Goal: Book appointment/travel/reservation

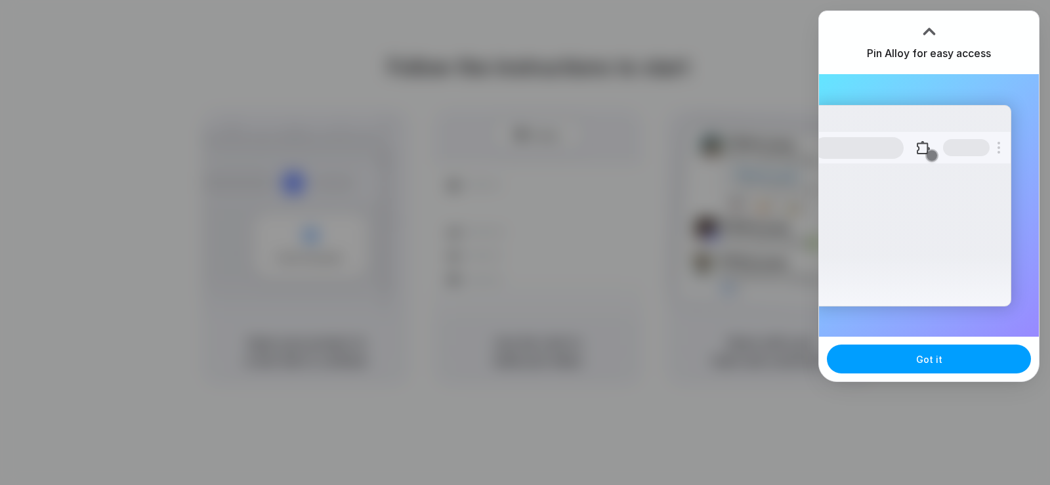
click at [906, 365] on button "Got it" at bounding box center [929, 359] width 204 height 29
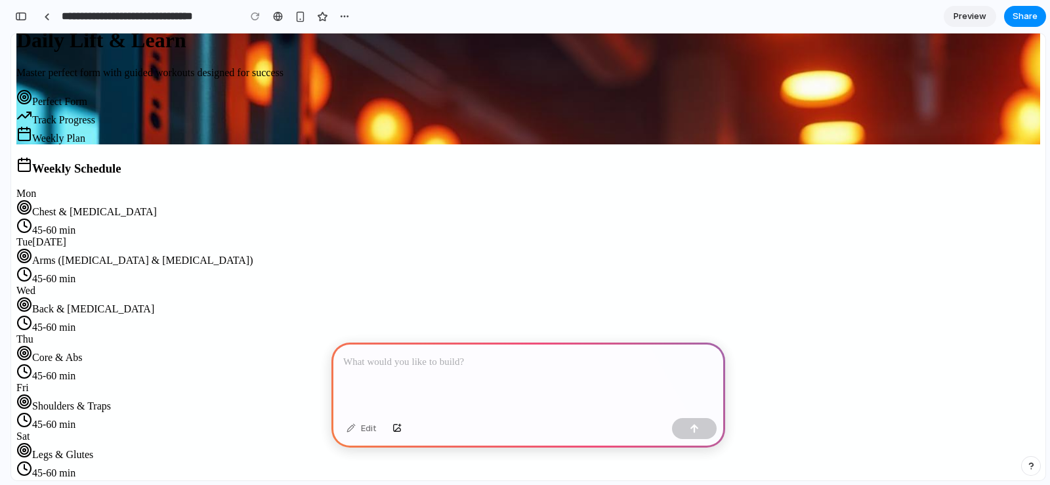
scroll to position [35, 0]
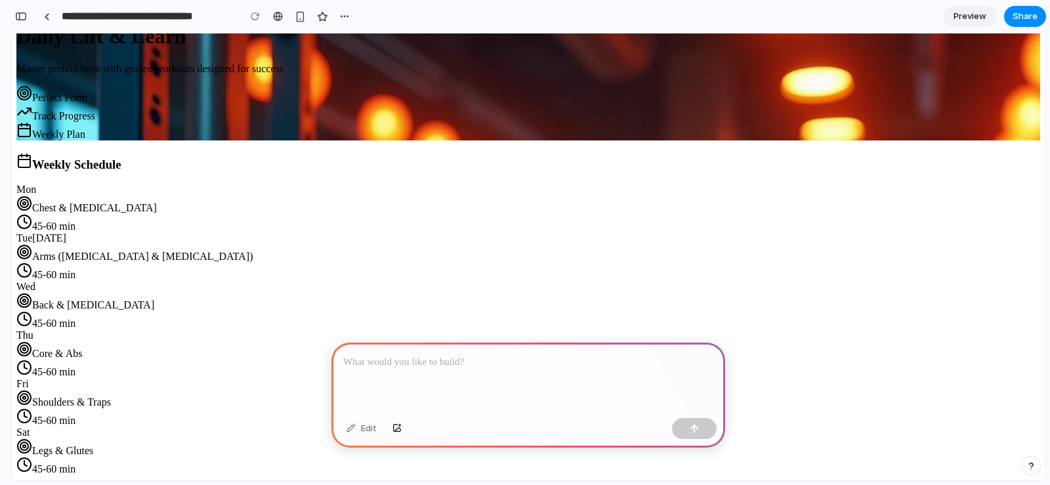
click at [433, 366] on div at bounding box center [528, 378] width 394 height 70
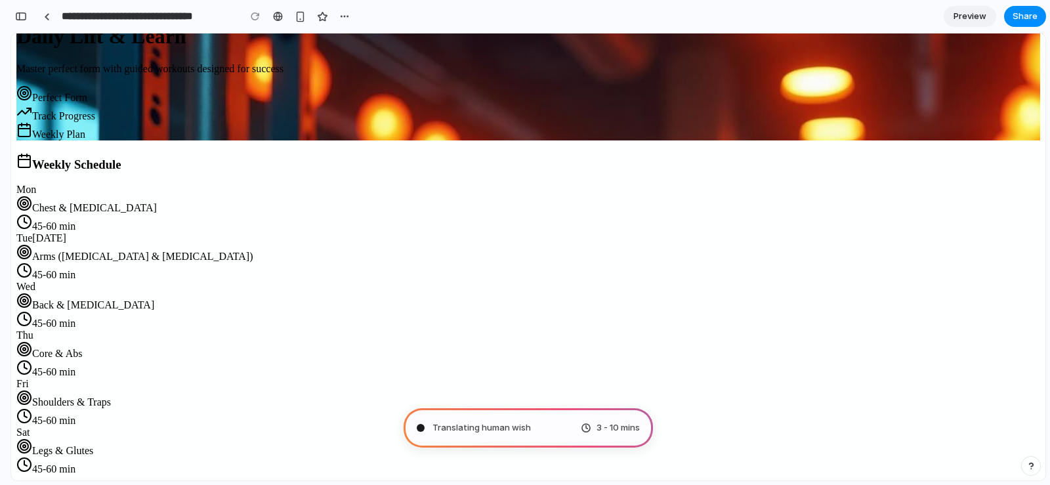
type input "**********"
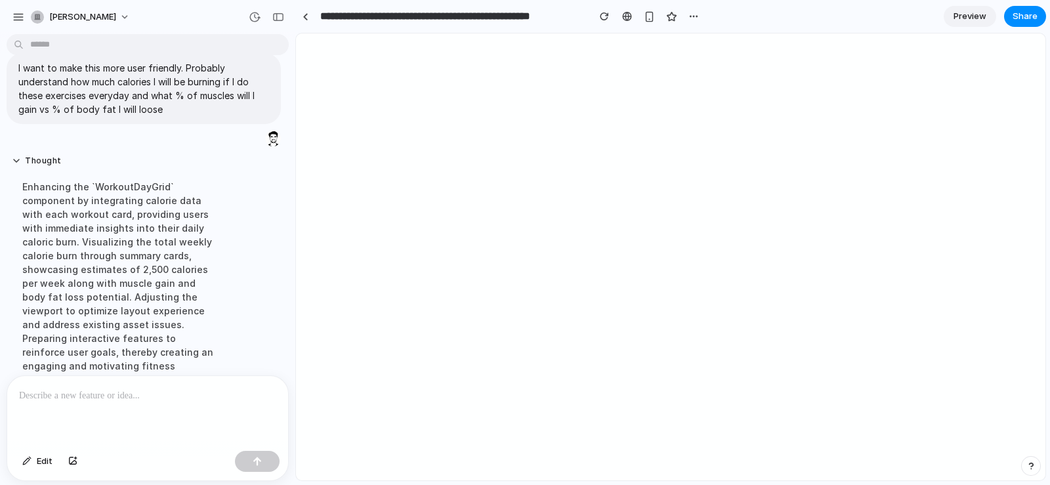
scroll to position [188, 0]
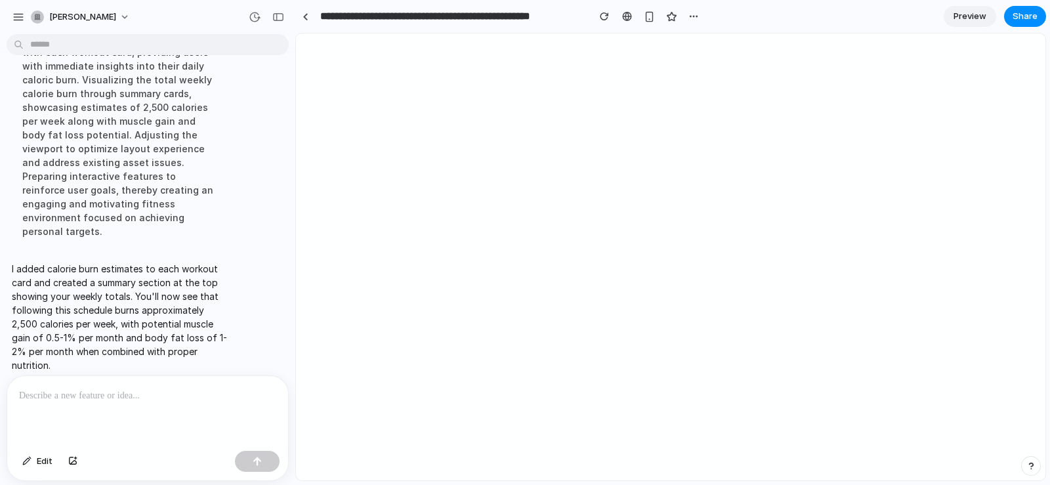
click at [203, 5] on div "vishant-prajapati" at bounding box center [147, 16] width 295 height 32
click at [965, 18] on span "Preview" at bounding box center [970, 16] width 33 height 13
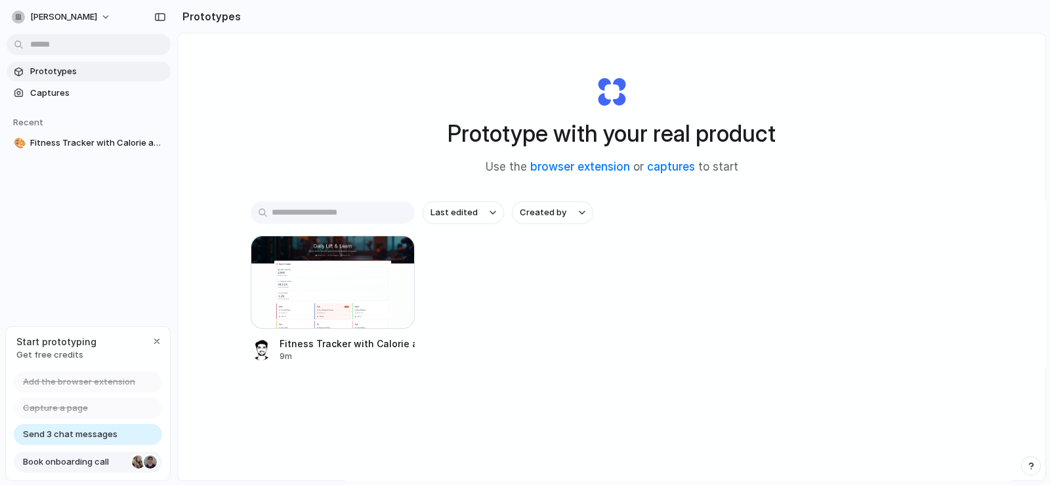
click at [83, 461] on span "Book onboarding call" at bounding box center [75, 462] width 104 height 13
